Goal: Understand process/instructions

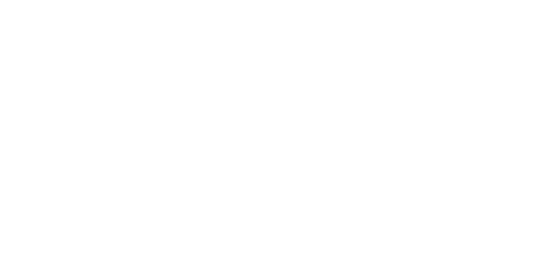
click at [0, 0] on html at bounding box center [0, 0] width 0 height 0
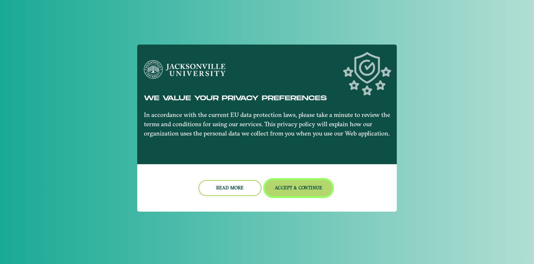
click at [292, 188] on button "Accept & Continue" at bounding box center [298, 188] width 67 height 16
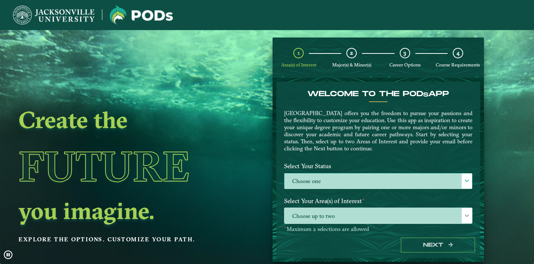
click at [331, 181] on label "Choose one" at bounding box center [378, 181] width 188 height 16
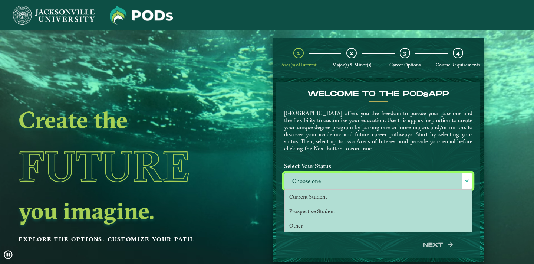
scroll to position [4, 30]
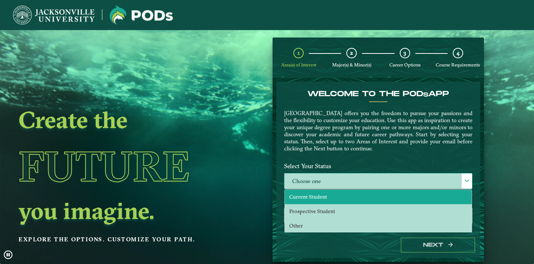
click at [316, 197] on span "Current Student" at bounding box center [308, 196] width 38 height 7
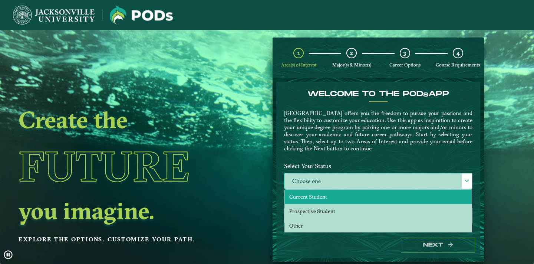
select select "[object Object]"
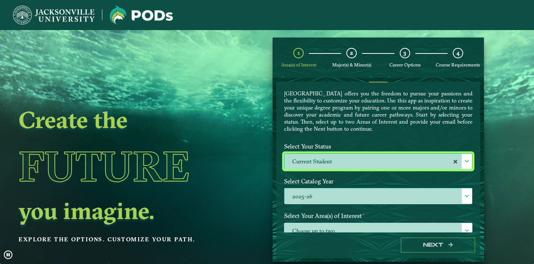
scroll to position [58, 0]
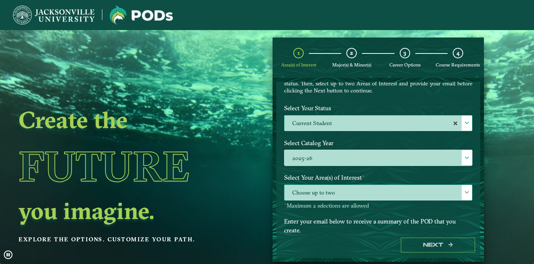
click at [316, 194] on span "Choose up to two" at bounding box center [378, 193] width 188 height 16
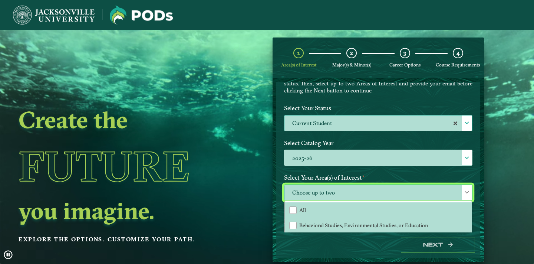
scroll to position [86, 0]
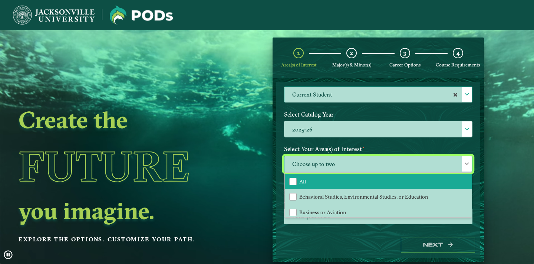
click at [311, 182] on li "All" at bounding box center [378, 182] width 187 height 16
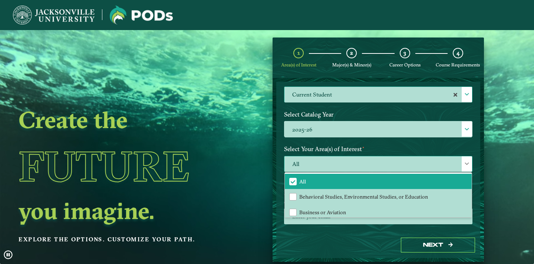
click at [333, 165] on span "All" at bounding box center [378, 164] width 188 height 16
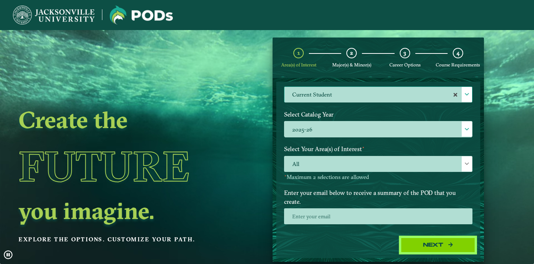
click at [426, 247] on button "Next" at bounding box center [438, 244] width 74 height 15
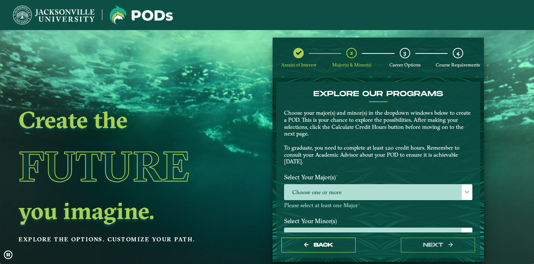
scroll to position [22, 0]
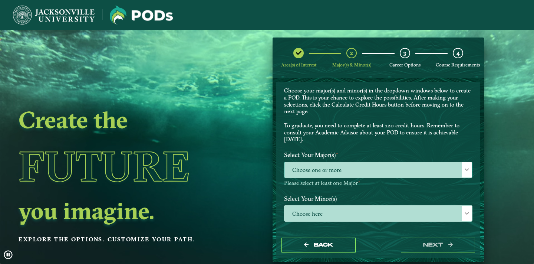
click at [357, 174] on span "Choose one or more" at bounding box center [378, 170] width 188 height 16
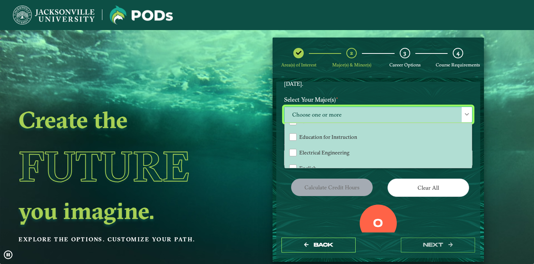
scroll to position [270, 0]
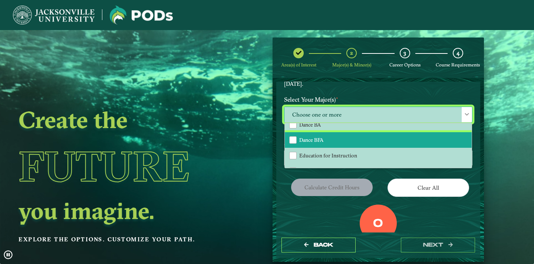
click at [346, 137] on li "Dance BFA" at bounding box center [378, 140] width 187 height 16
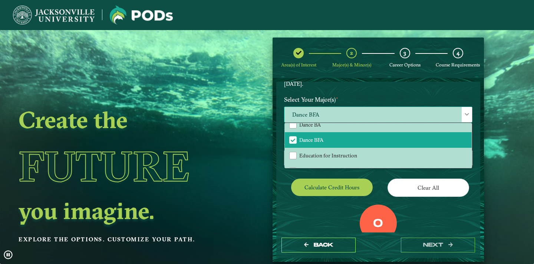
click at [354, 113] on span "Dance BFA" at bounding box center [378, 115] width 188 height 16
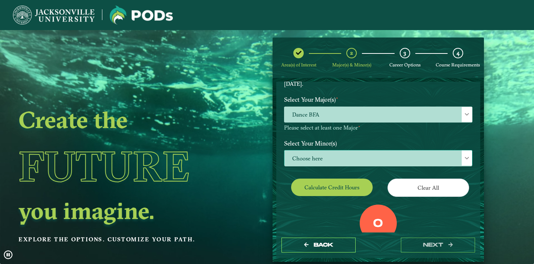
click at [351, 153] on span "Choose here" at bounding box center [378, 158] width 188 height 16
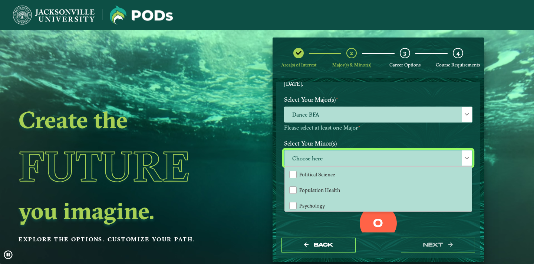
scroll to position [636, 0]
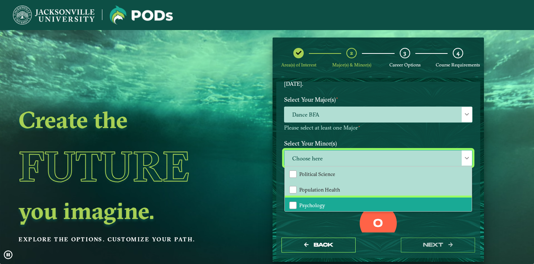
click at [324, 197] on li "Psychology" at bounding box center [378, 205] width 187 height 16
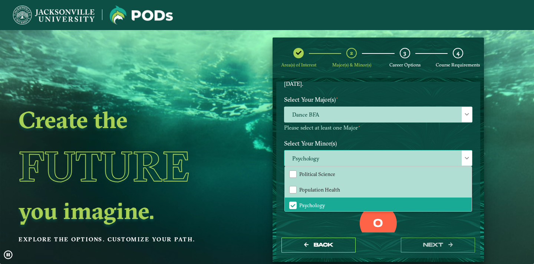
click at [339, 157] on span "Psychology" at bounding box center [378, 158] width 188 height 16
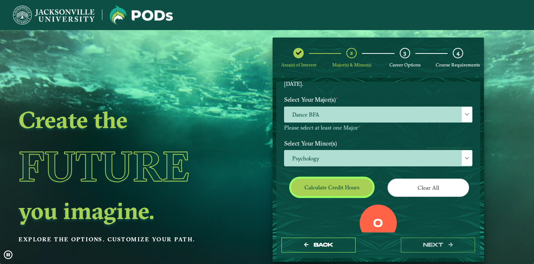
click at [367, 189] on button "Calculate credit hours" at bounding box center [332, 186] width 82 height 17
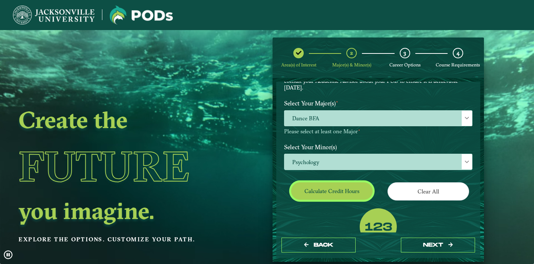
scroll to position [72, 0]
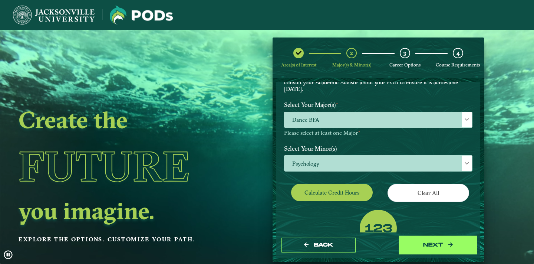
click at [416, 247] on button "next" at bounding box center [438, 244] width 74 height 15
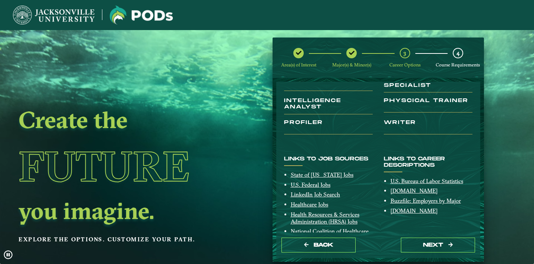
scroll to position [151, 0]
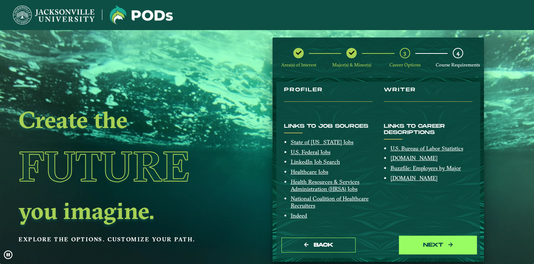
click at [411, 241] on button "next" at bounding box center [438, 244] width 74 height 15
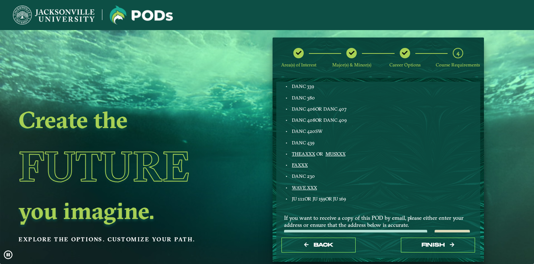
scroll to position [393, 0]
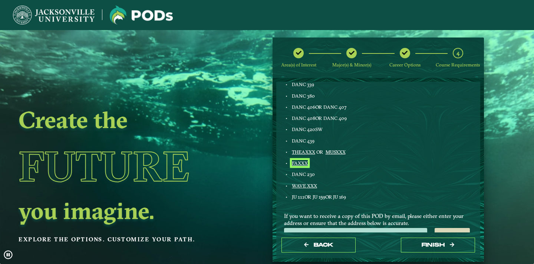
click at [300, 162] on link "FAXXX" at bounding box center [300, 163] width 16 height 6
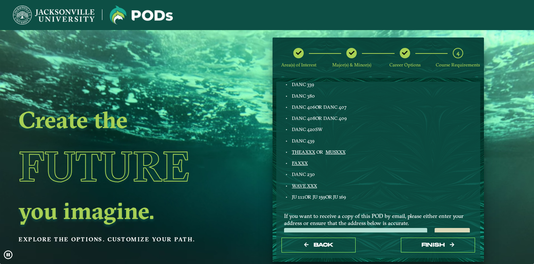
click at [356, 155] on div "THEAXXX OR MUSXXX" at bounding box center [332, 152] width 82 height 6
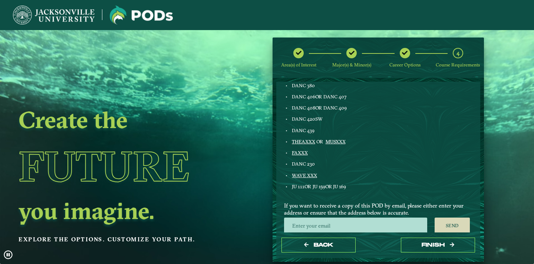
scroll to position [404, 0]
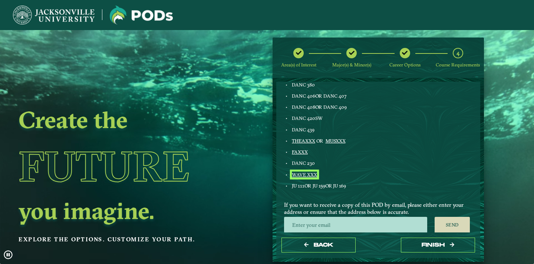
click at [312, 175] on link "WAVE XXX" at bounding box center [304, 174] width 25 height 6
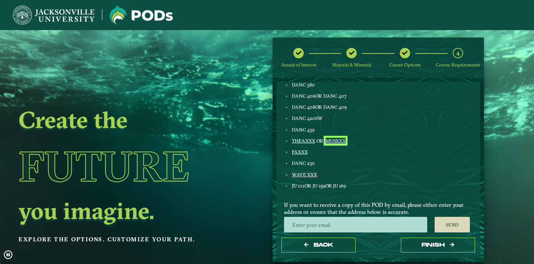
click at [329, 143] on link "MUSXXX" at bounding box center [336, 141] width 20 height 6
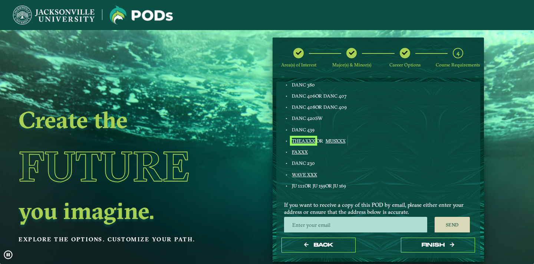
click at [304, 139] on link "THEAXXX" at bounding box center [303, 141] width 23 height 6
